Goal: Task Accomplishment & Management: Manage account settings

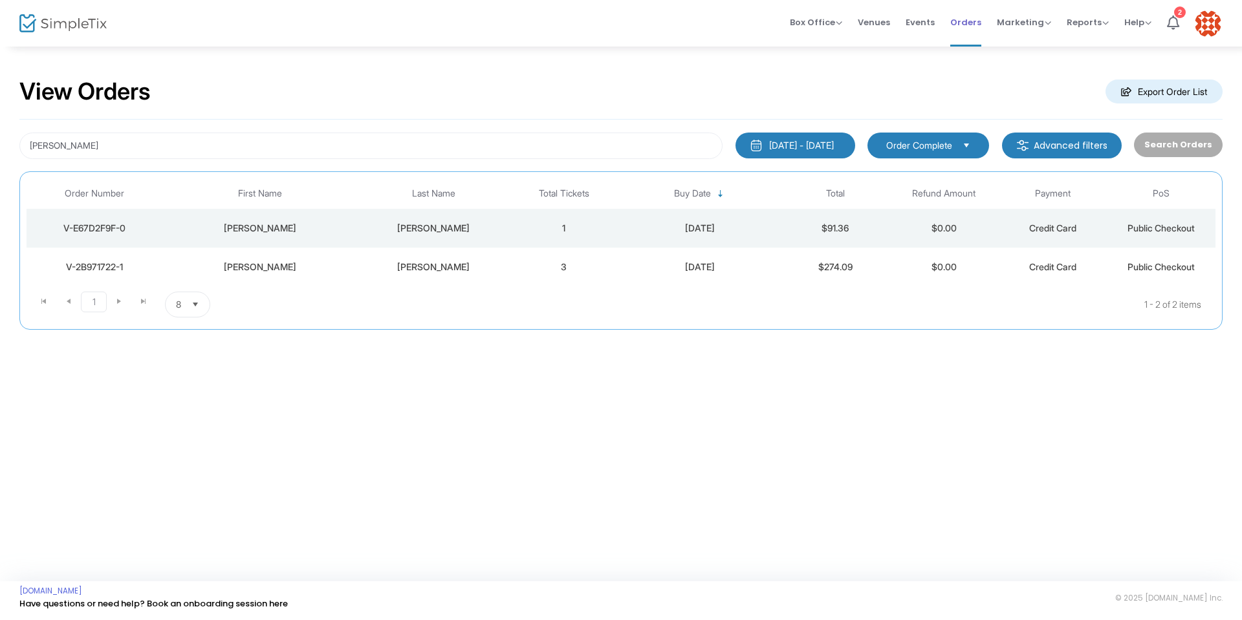
click at [966, 21] on span "Orders" at bounding box center [965, 22] width 31 height 33
drag, startPoint x: 100, startPoint y: 149, endPoint x: 0, endPoint y: 156, distance: 100.5
click at [0, 156] on div "View Orders Export Order List John Gleason 6/16/2025 - 9/16/2025 Last 30 Days T…" at bounding box center [621, 210] width 1242 height 330
click at [106, 226] on div "V-ADFFAC53-8" at bounding box center [94, 228] width 129 height 13
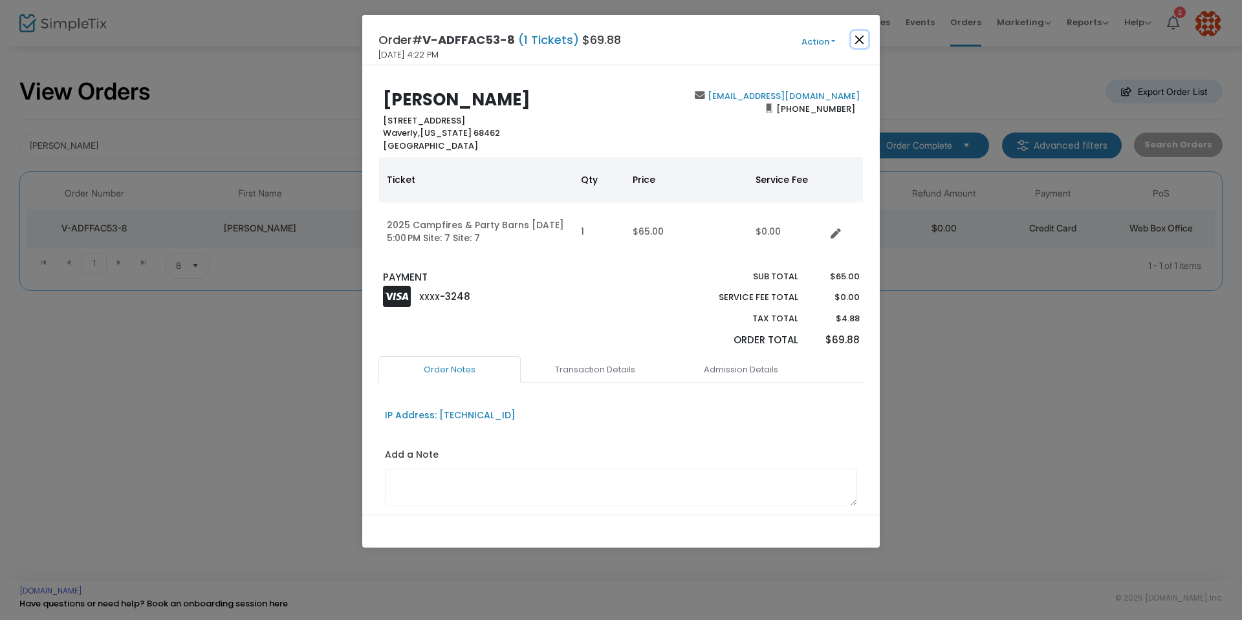
click at [858, 39] on button "Close" at bounding box center [859, 39] width 17 height 17
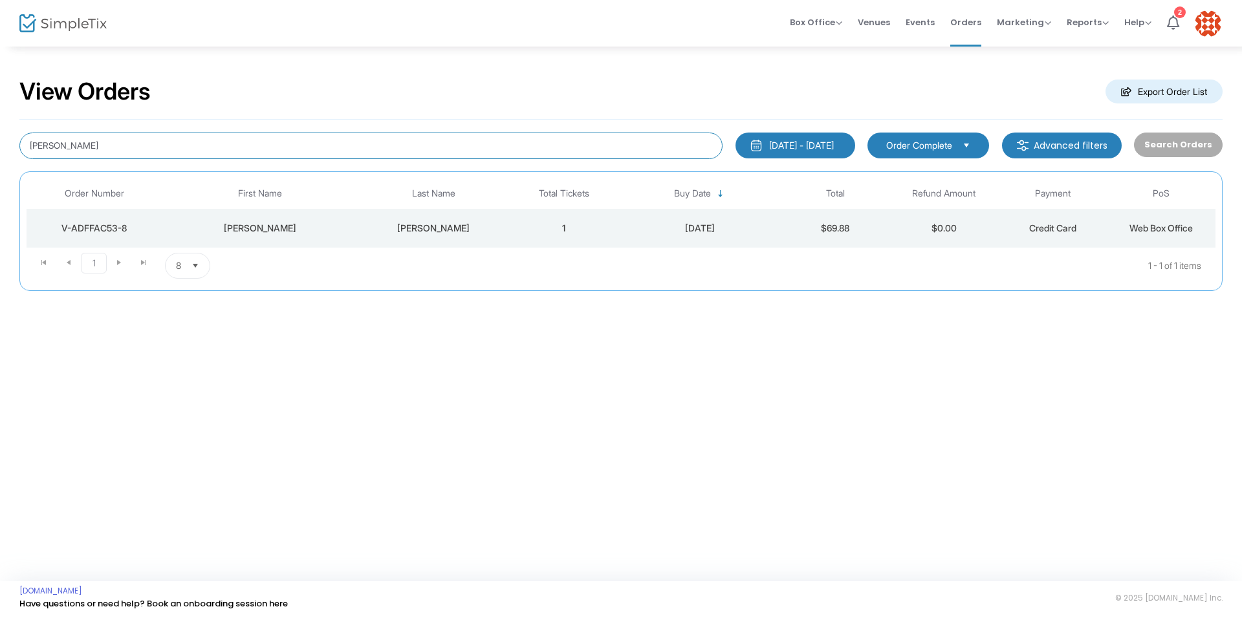
drag, startPoint x: 119, startPoint y: 146, endPoint x: 0, endPoint y: 147, distance: 119.0
click at [0, 147] on div "View Orders Export Order List Natalie Doan 6/16/2025 - 9/16/2025 Last 30 Days T…" at bounding box center [621, 190] width 1242 height 291
type input "Benjamin Amen"
click at [93, 225] on div "V-1054F4FD-7" at bounding box center [94, 228] width 129 height 13
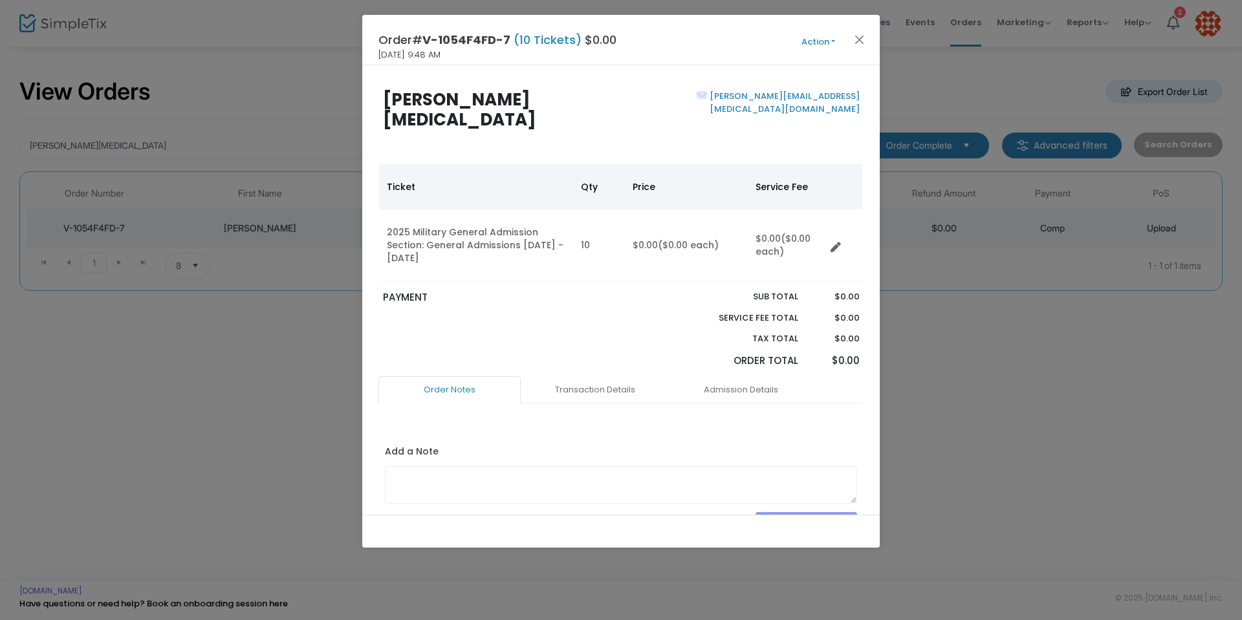
click at [833, 42] on button "Action" at bounding box center [818, 42] width 78 height 14
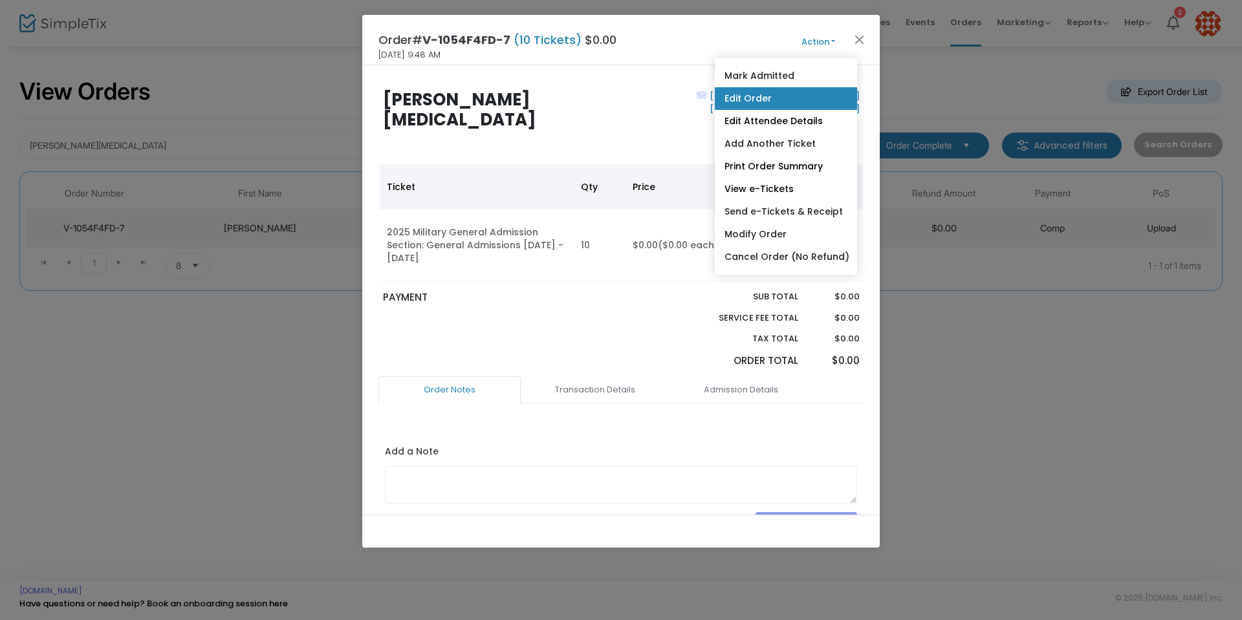
click at [790, 98] on link "Edit Order" at bounding box center [786, 98] width 142 height 23
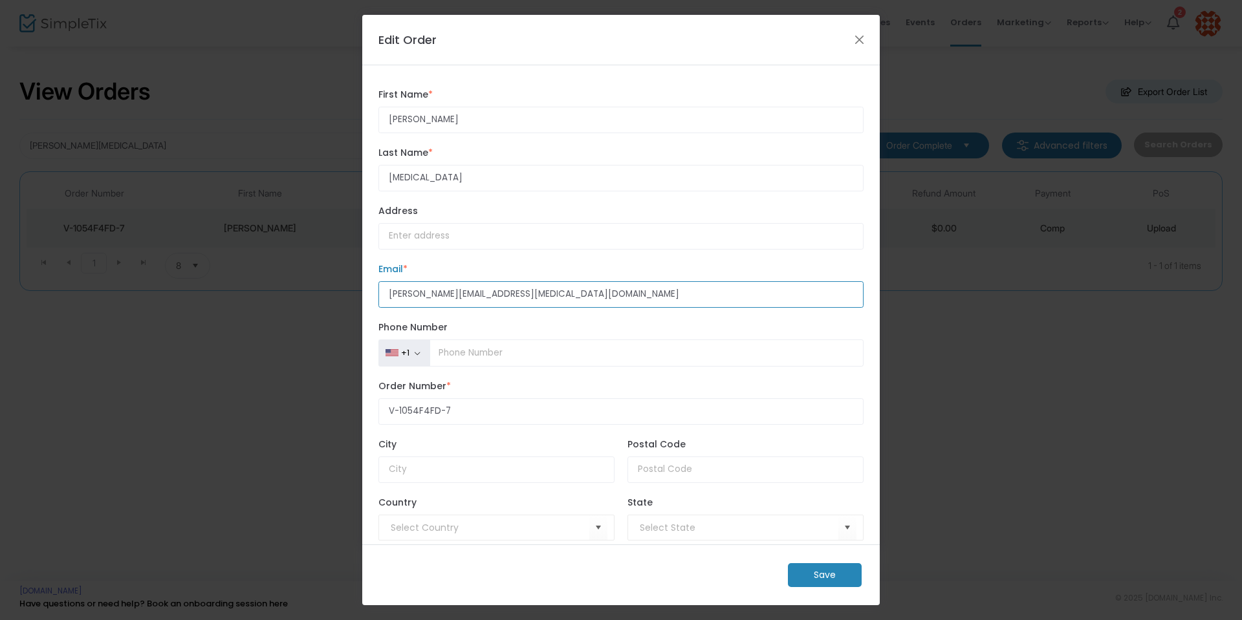
drag, startPoint x: 551, startPoint y: 291, endPoint x: 296, endPoint y: 295, distance: 255.5
click at [296, 295] on ngb-modal-window "Edit Order Benjamin First Name * First Name is required. Amen Last Name * Last …" at bounding box center [621, 310] width 1242 height 620
paste input "B"
type input "Benjamin.amen@yahoo.com"
click at [818, 576] on m-button "Save" at bounding box center [825, 575] width 74 height 24
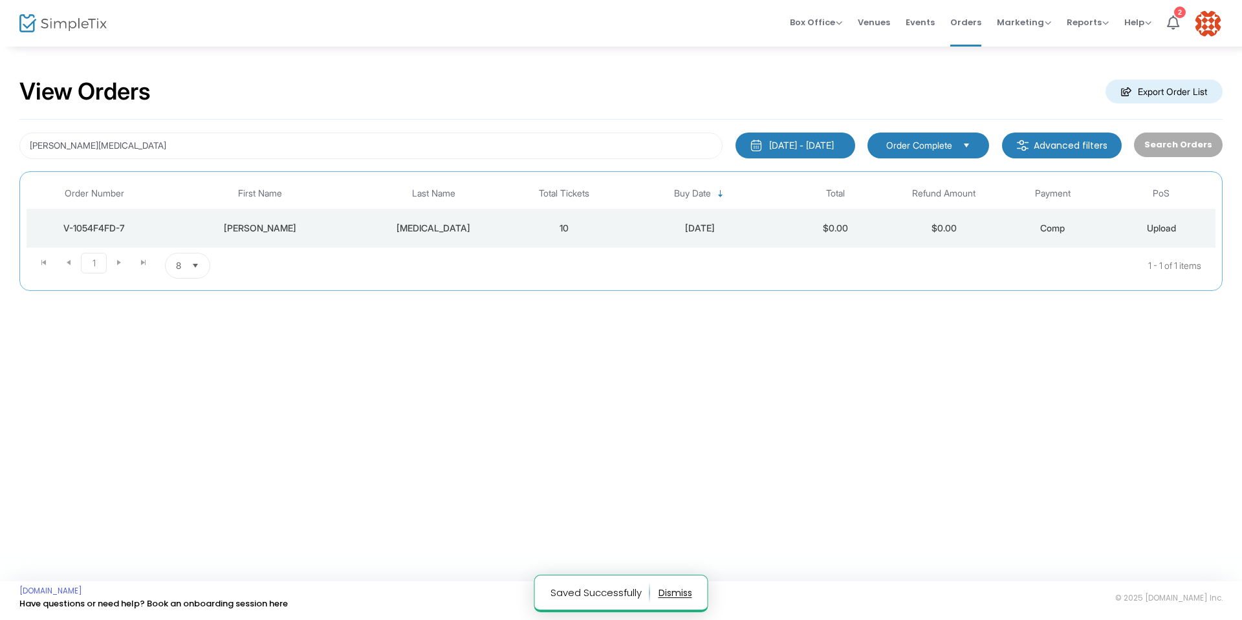
click at [121, 226] on div "V-1054F4FD-7" at bounding box center [94, 228] width 129 height 13
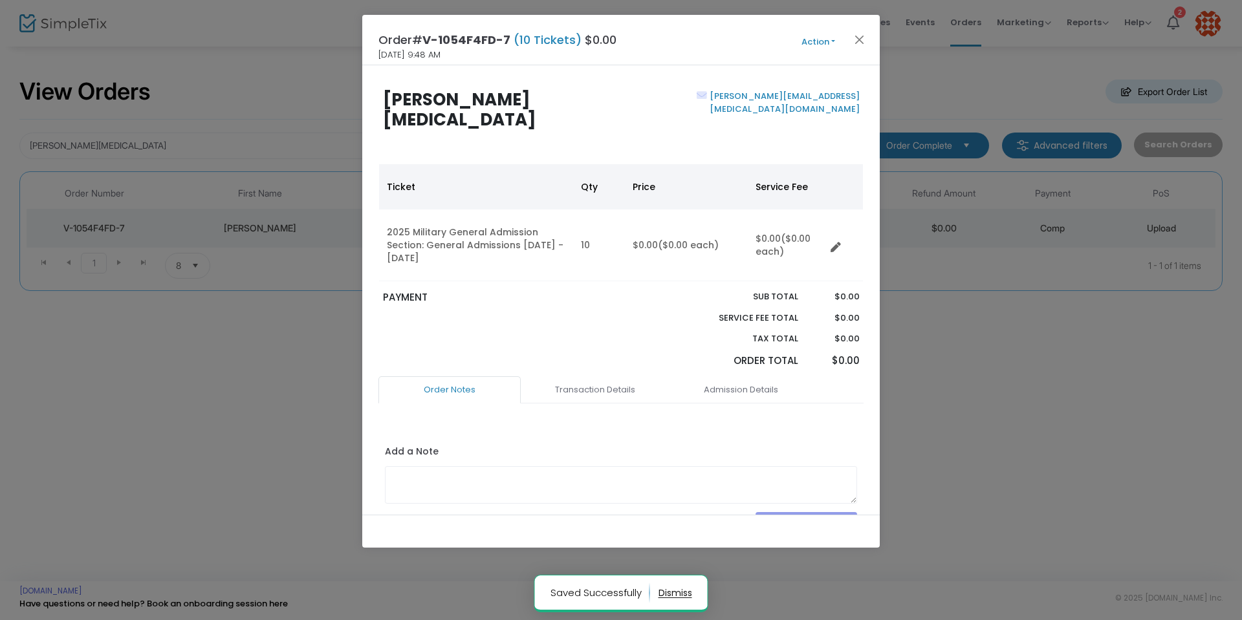
click at [834, 44] on button "Action" at bounding box center [818, 42] width 78 height 14
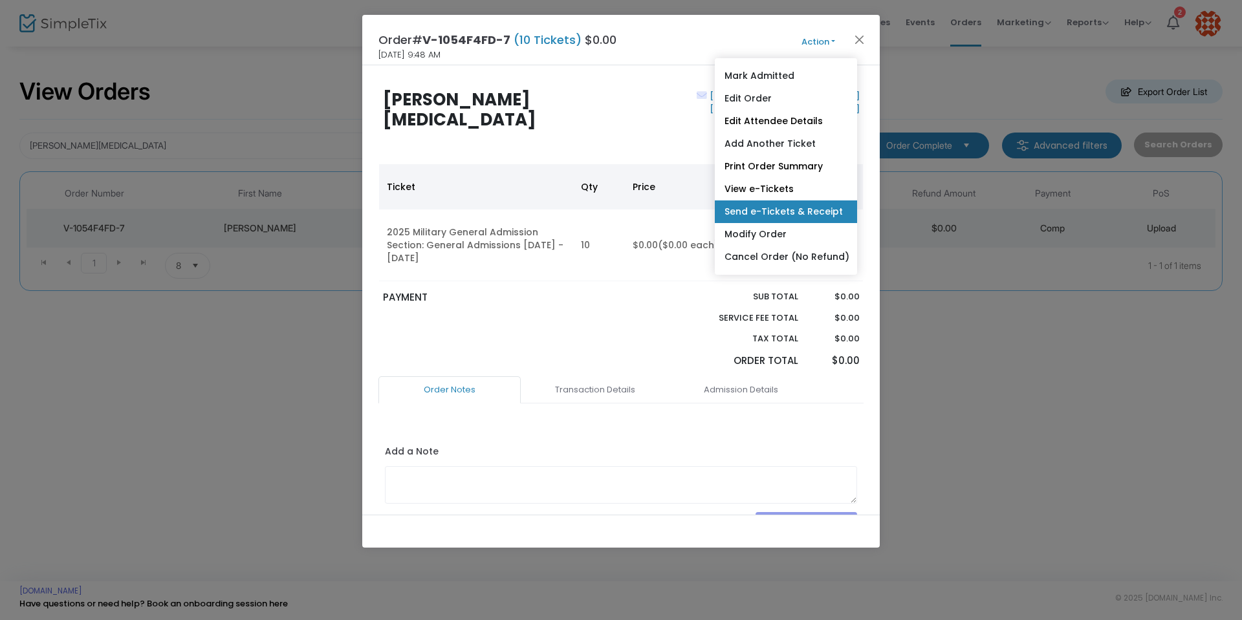
click at [798, 212] on link "Send e-Tickets & Receipt" at bounding box center [786, 212] width 142 height 23
type input "Benjamin.amen@yahoo.com"
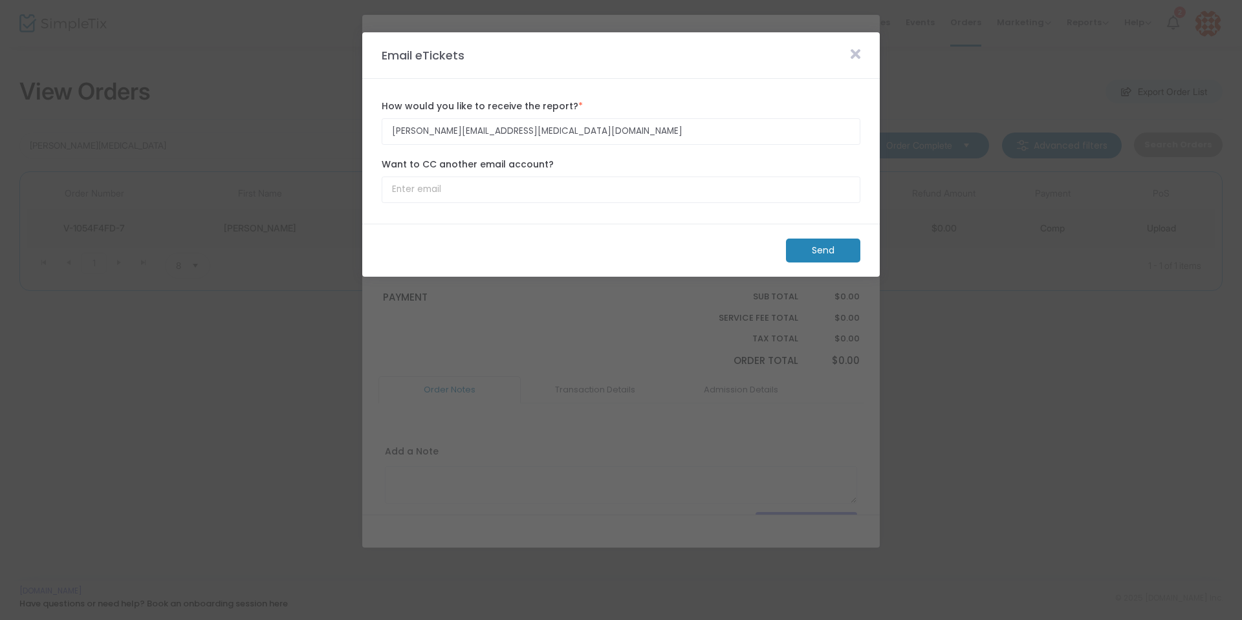
click at [818, 248] on m-button "Send" at bounding box center [823, 251] width 74 height 24
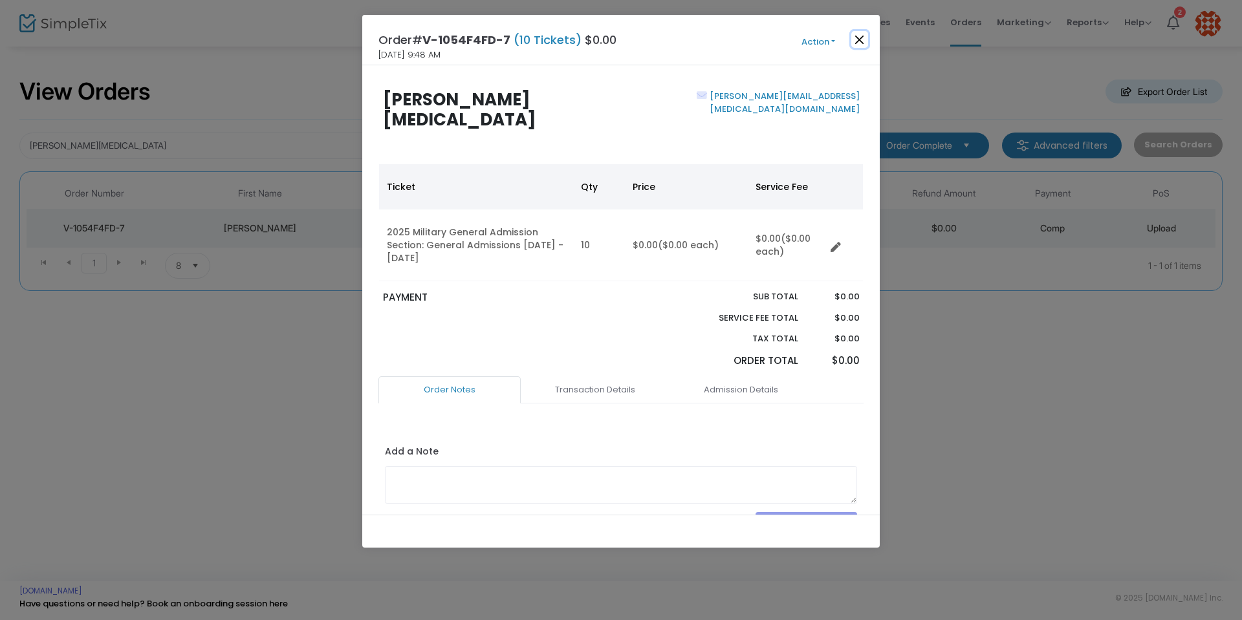
click at [856, 38] on button "Close" at bounding box center [859, 39] width 17 height 17
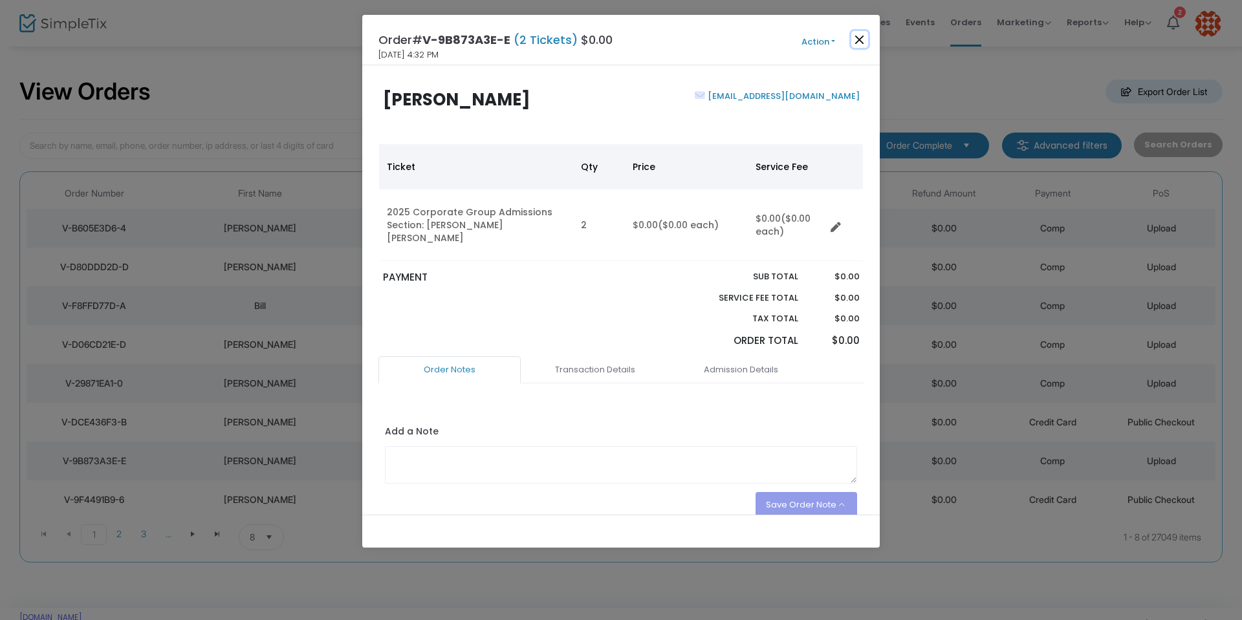
click at [863, 37] on button "Close" at bounding box center [859, 39] width 17 height 17
click at [867, 38] on button "Close" at bounding box center [859, 39] width 17 height 17
click at [858, 36] on button "Close" at bounding box center [859, 39] width 17 height 17
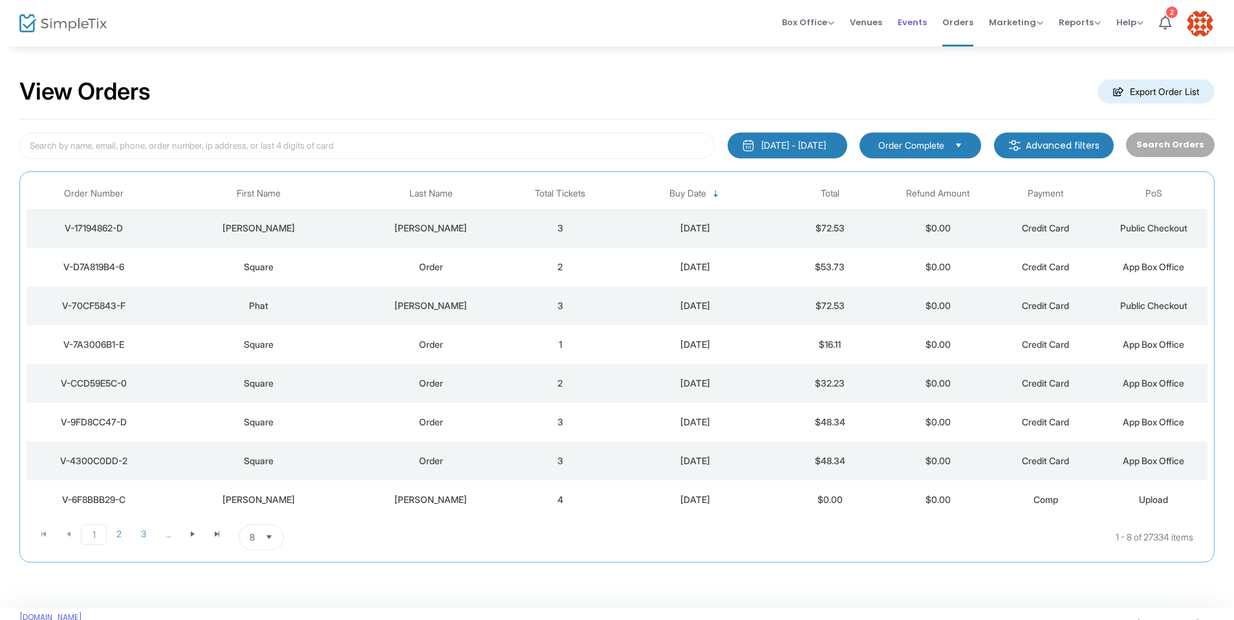
click at [920, 26] on span "Events" at bounding box center [912, 22] width 29 height 33
